Goal: Find specific page/section

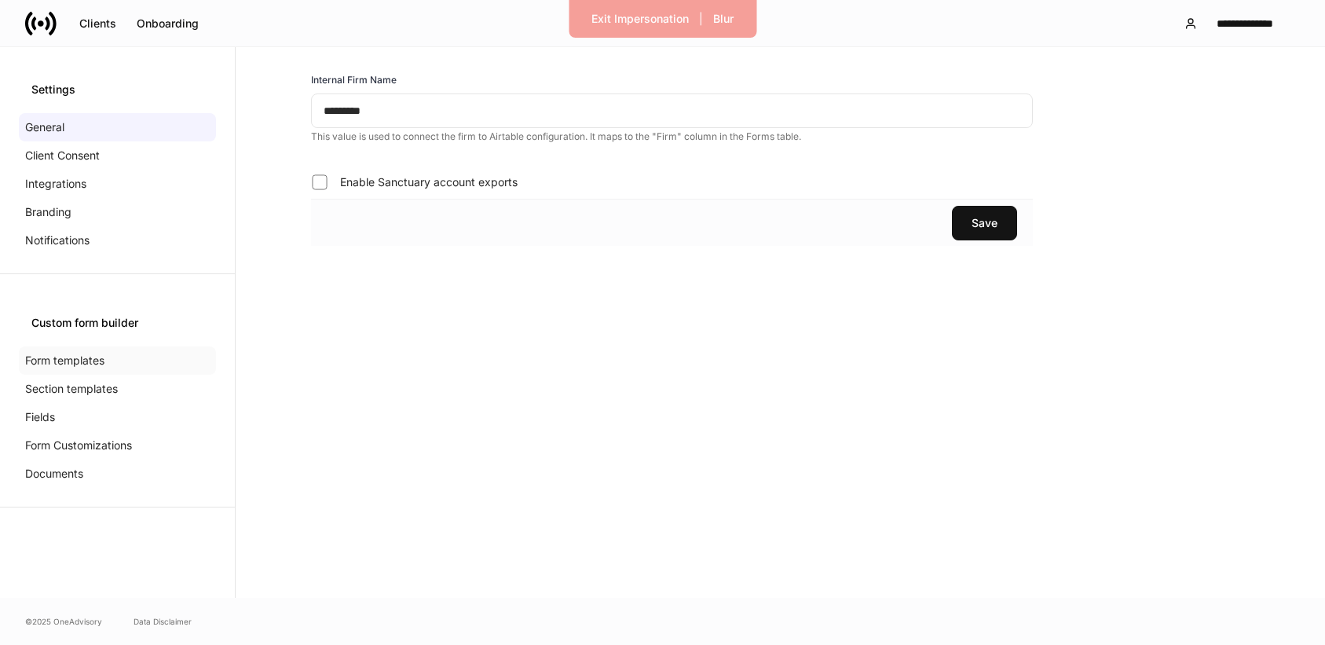
click at [73, 353] on p "Form templates" at bounding box center [64, 361] width 79 height 16
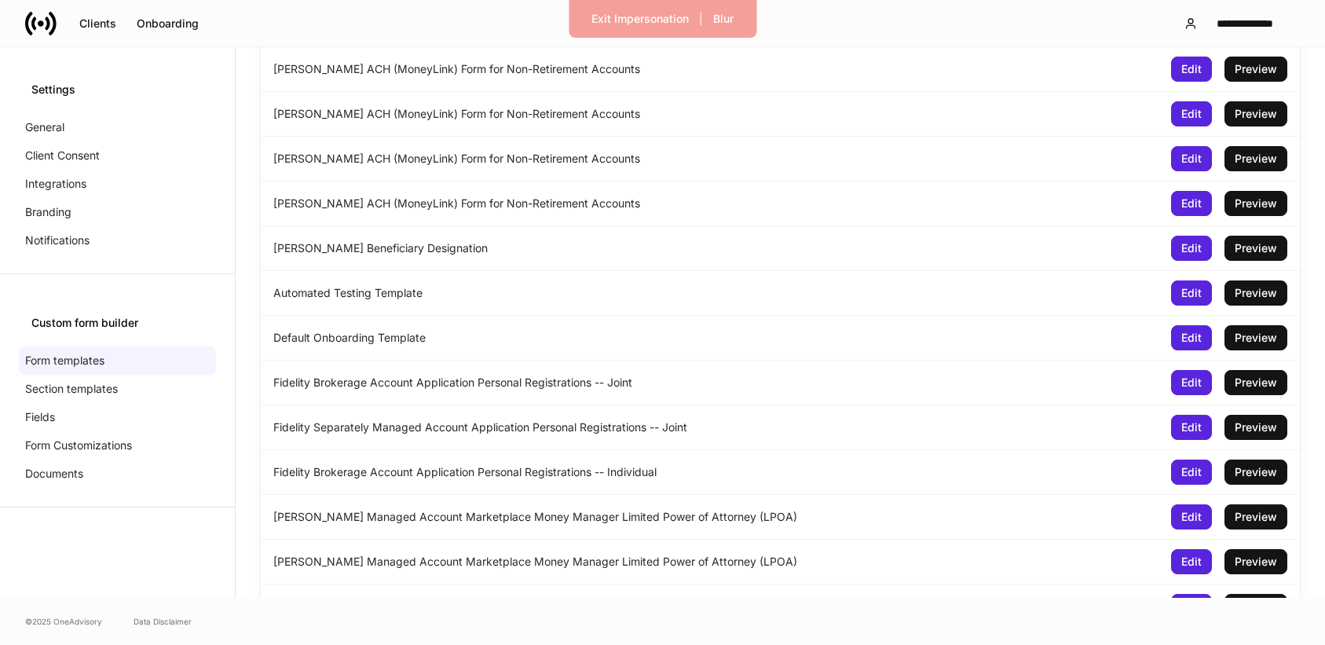
scroll to position [4796, 0]
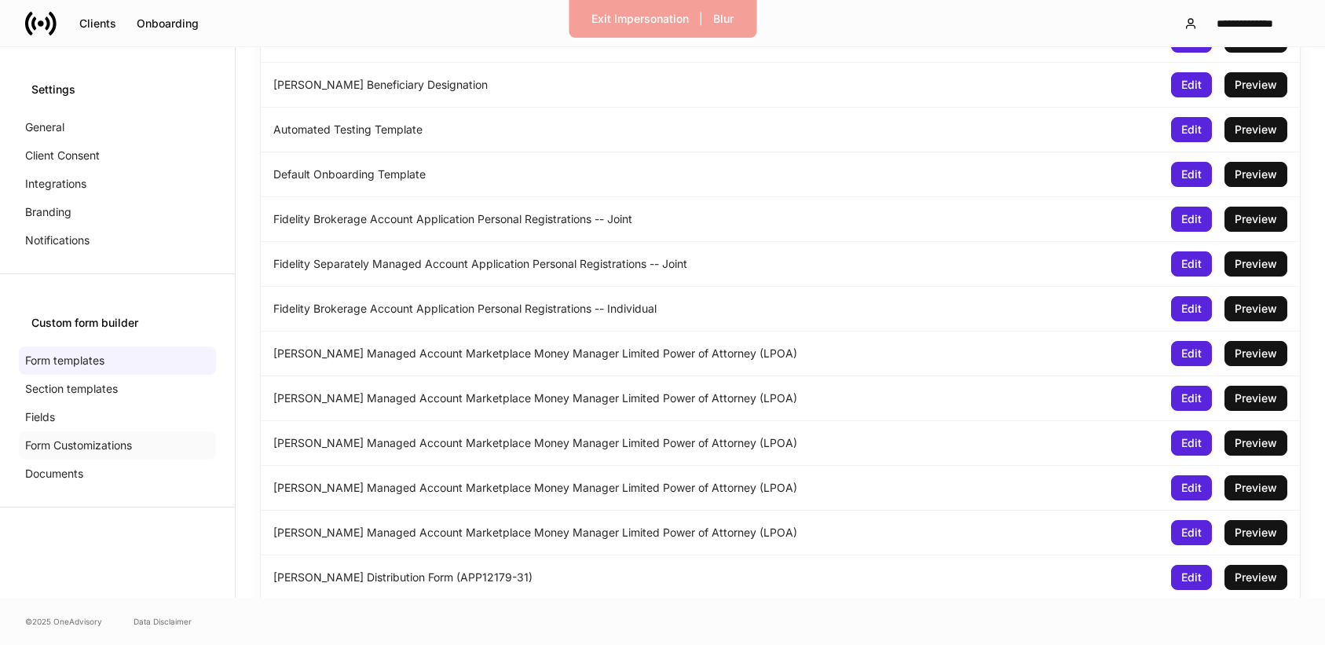
click at [96, 447] on p "Form Customizations" at bounding box center [78, 446] width 107 height 16
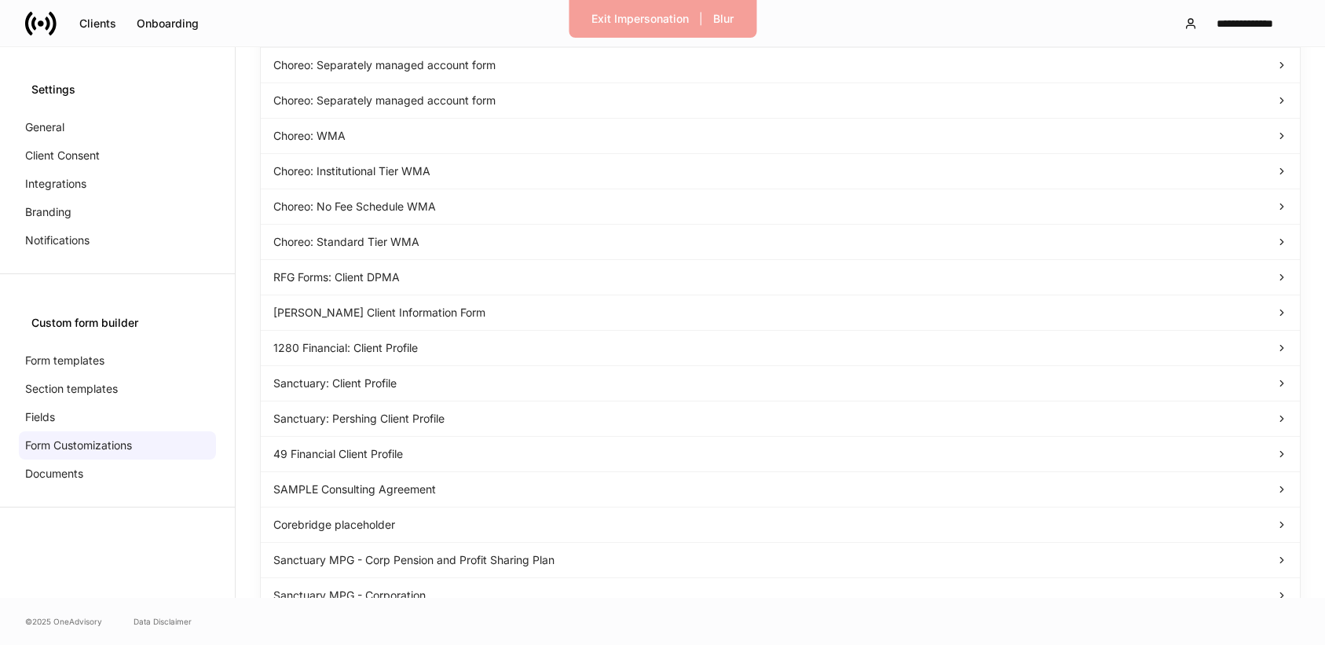
scroll to position [1957, 0]
